Goal: Information Seeking & Learning: Learn about a topic

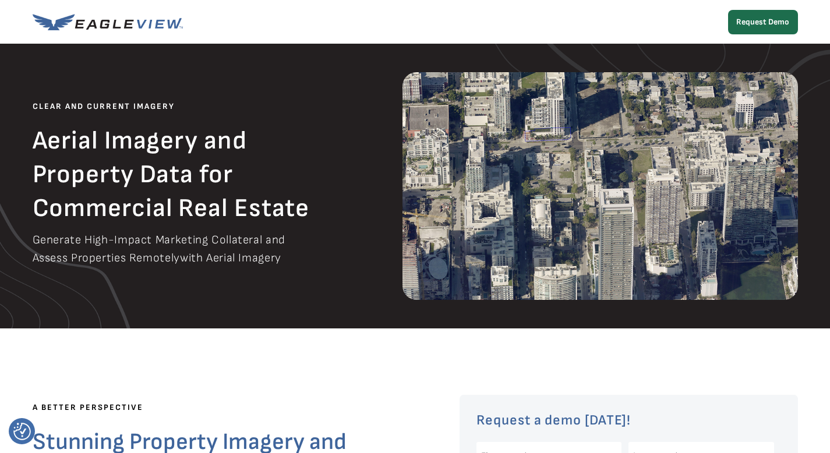
click at [136, 26] on img at bounding box center [108, 22] width 150 height 16
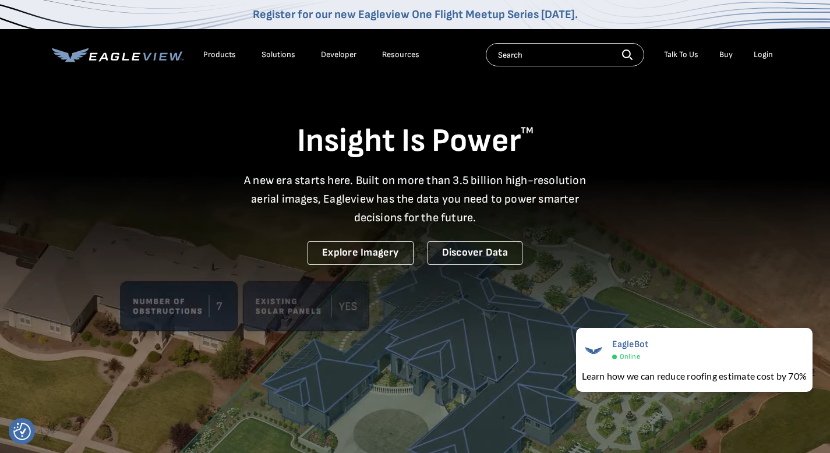
click at [217, 56] on div "Products" at bounding box center [219, 55] width 33 height 10
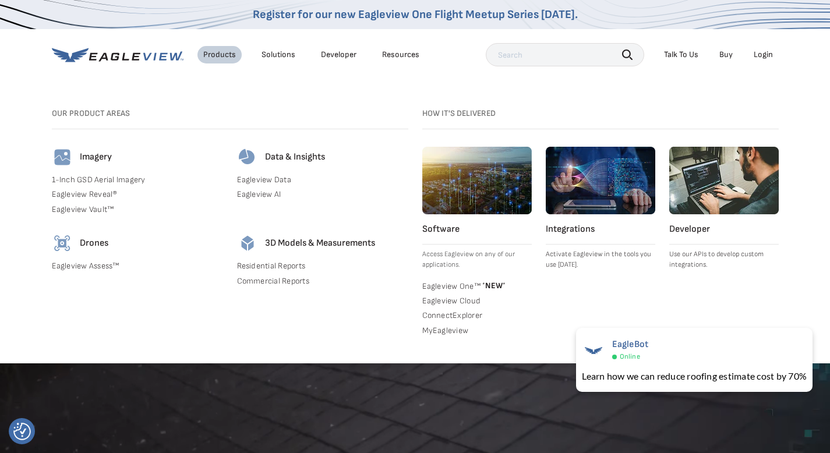
click at [85, 156] on h4 "Imagery" at bounding box center [96, 158] width 32 height 12
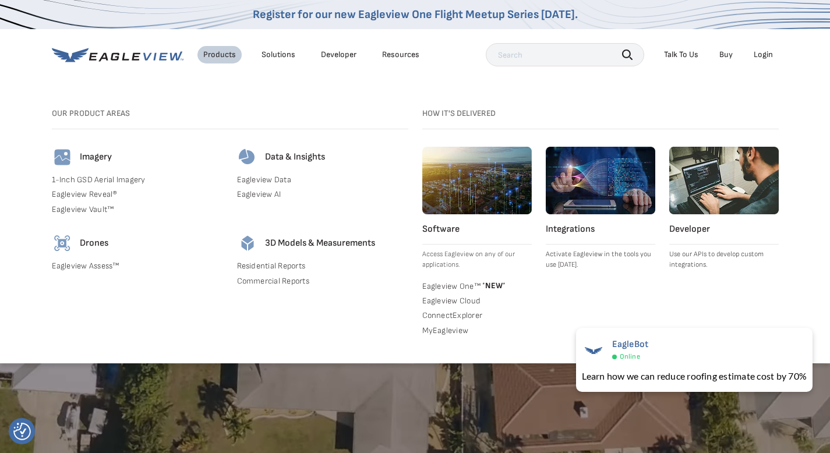
click at [68, 178] on link "1-Inch GSD Aerial Imagery" at bounding box center [137, 180] width 171 height 10
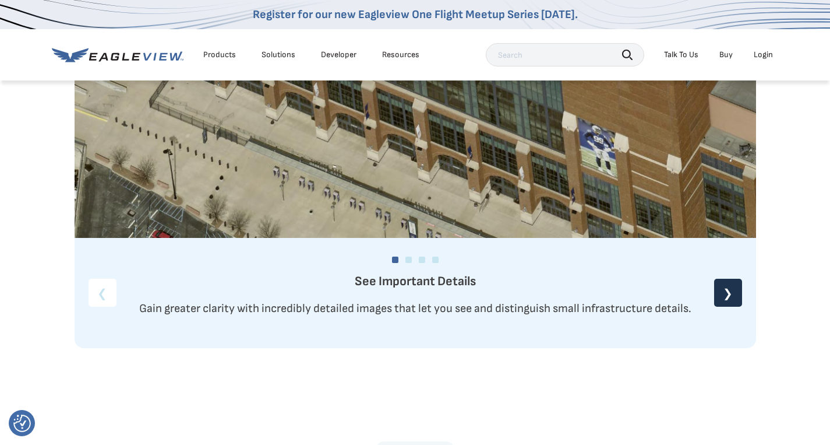
scroll to position [1423, 0]
click at [726, 287] on div "❯" at bounding box center [729, 293] width 28 height 28
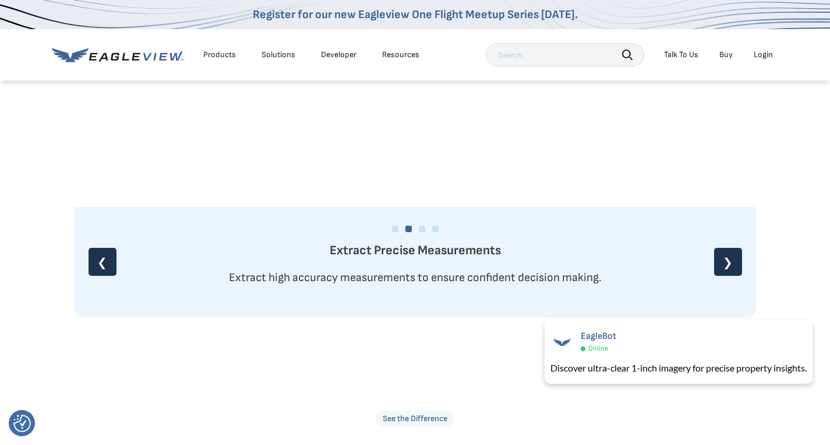
scroll to position [1455, 0]
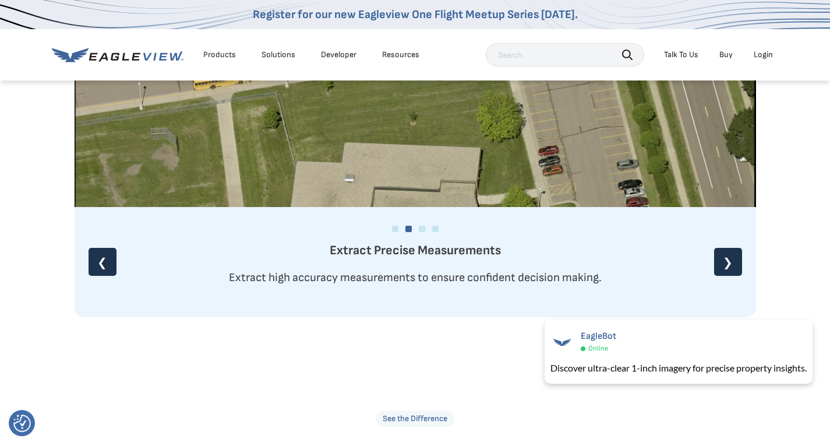
click at [721, 258] on div "❯" at bounding box center [729, 262] width 28 height 28
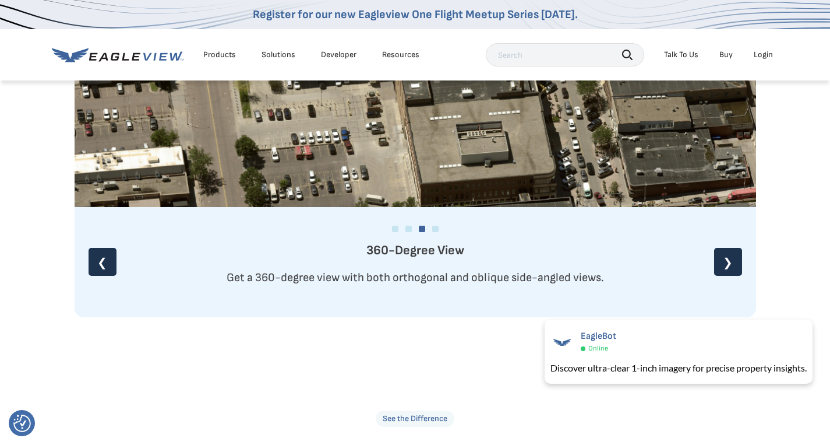
click at [722, 259] on div "❯" at bounding box center [729, 262] width 28 height 28
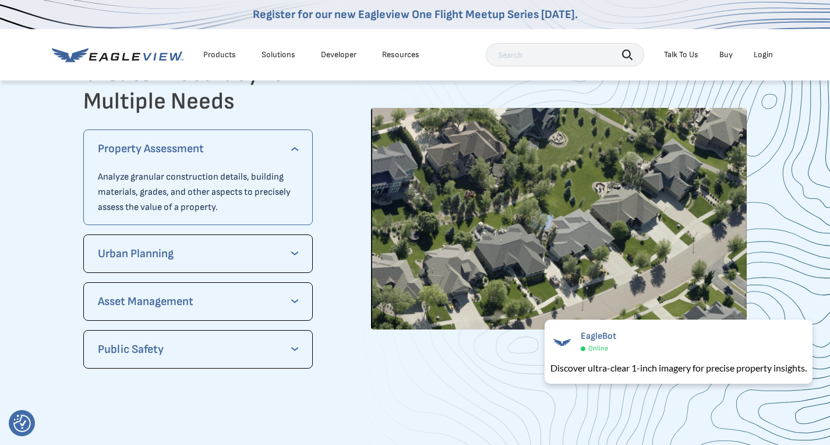
scroll to position [2377, 0]
click at [287, 254] on p "Urban Planning" at bounding box center [198, 254] width 201 height 19
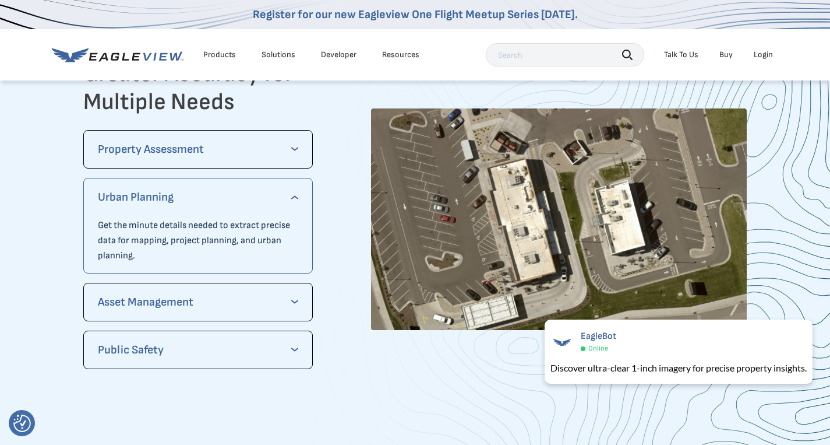
click at [300, 305] on div "Asset Management See and distinguish small infrastructure details, such as sign…" at bounding box center [198, 302] width 230 height 38
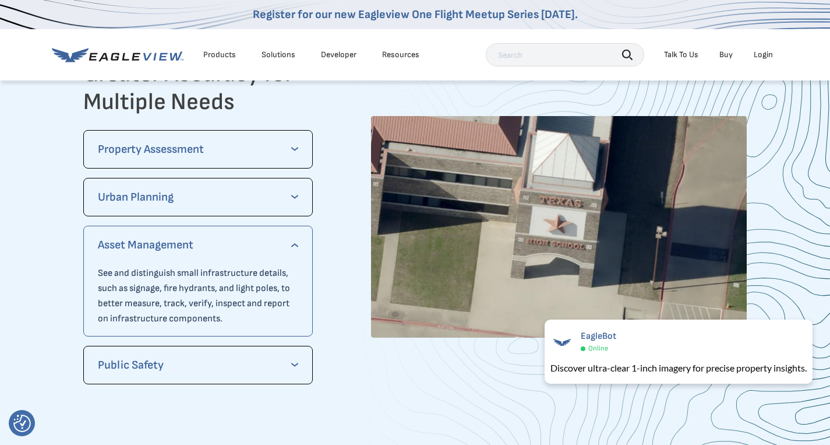
click at [298, 365] on p "Public Safety" at bounding box center [198, 365] width 201 height 19
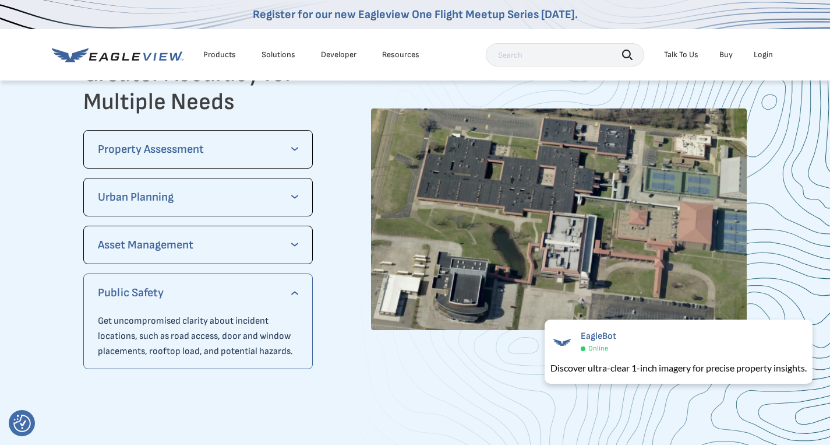
click at [283, 206] on div "Urban Planning Get the minute details needed to extract precise data for mappin…" at bounding box center [198, 197] width 230 height 38
